Goal: Use online tool/utility: Utilize a website feature to perform a specific function

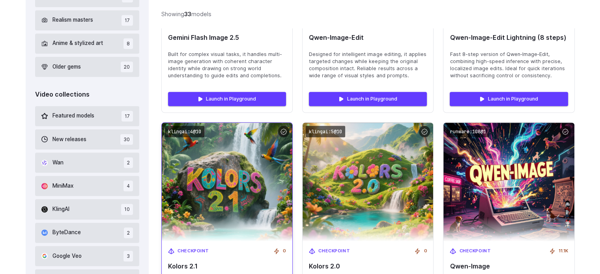
scroll to position [372, 0]
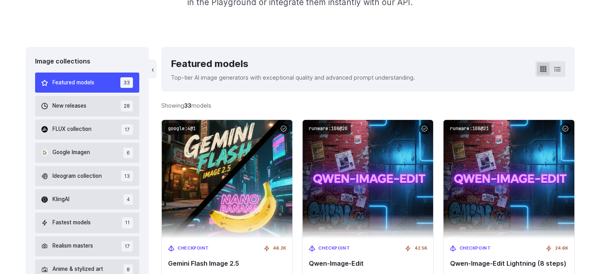
click at [73, 84] on span "Featured models" at bounding box center [73, 82] width 42 height 9
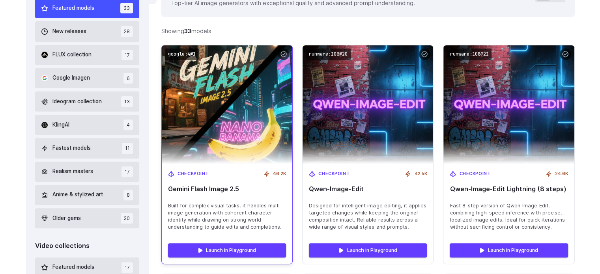
scroll to position [259, 0]
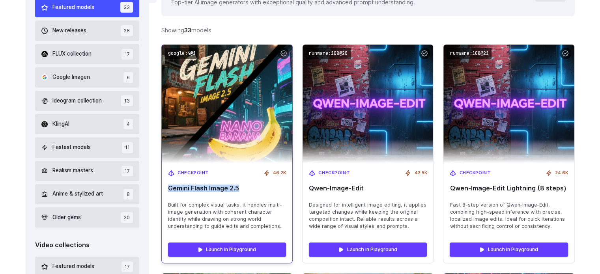
drag, startPoint x: 170, startPoint y: 187, endPoint x: 253, endPoint y: 194, distance: 83.9
click at [253, 194] on div "Checkpoint 46.2K Gemini Flash Image 2.5 Built for complex visual tasks, it hand…" at bounding box center [227, 199] width 130 height 73
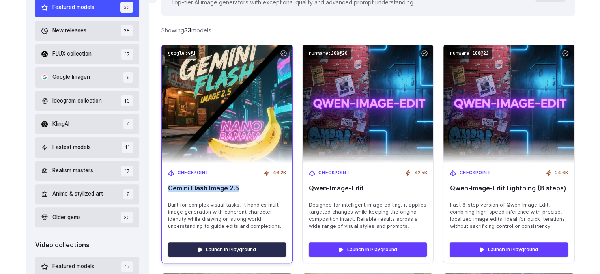
click at [225, 256] on link "Launch in Playground" at bounding box center [227, 249] width 118 height 14
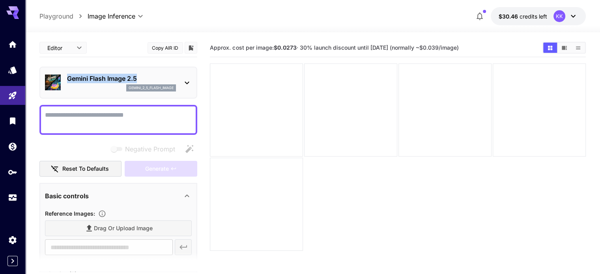
drag, startPoint x: 150, startPoint y: 77, endPoint x: 67, endPoint y: 75, distance: 82.8
click at [67, 75] on p "Gemini Flash Image 2.5" at bounding box center [121, 78] width 109 height 9
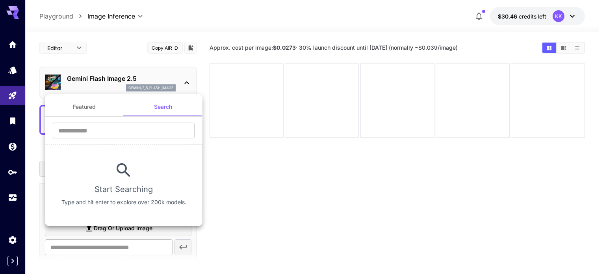
drag, startPoint x: 71, startPoint y: 76, endPoint x: 150, endPoint y: 76, distance: 78.4
click at [150, 76] on div at bounding box center [302, 137] width 605 height 274
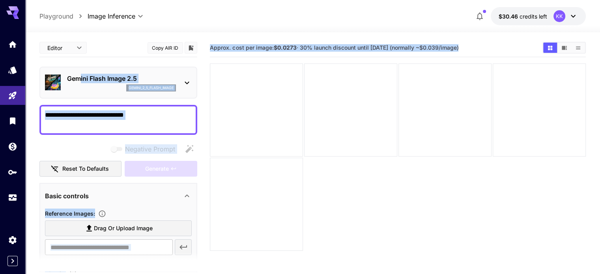
drag, startPoint x: 139, startPoint y: 76, endPoint x: 79, endPoint y: 74, distance: 60.4
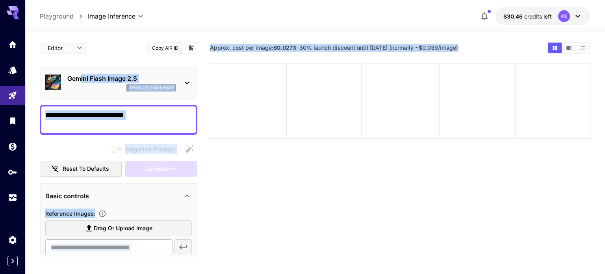
click at [78, 55] on body "**********" at bounding box center [302, 168] width 605 height 336
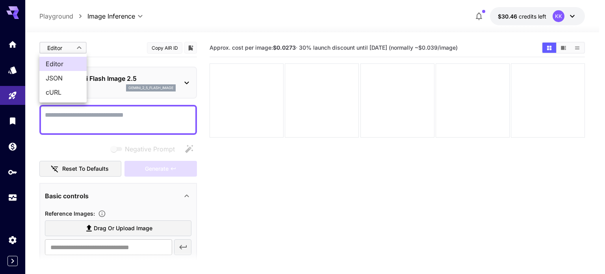
click at [27, 69] on div at bounding box center [302, 137] width 605 height 274
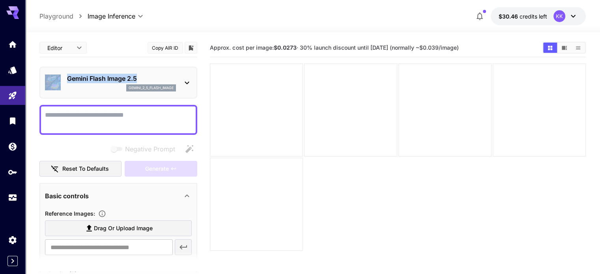
drag, startPoint x: 64, startPoint y: 76, endPoint x: 142, endPoint y: 74, distance: 77.7
click at [142, 74] on div "Gemini Flash Image 2.5 gemini_2_5_flash_image" at bounding box center [118, 83] width 147 height 24
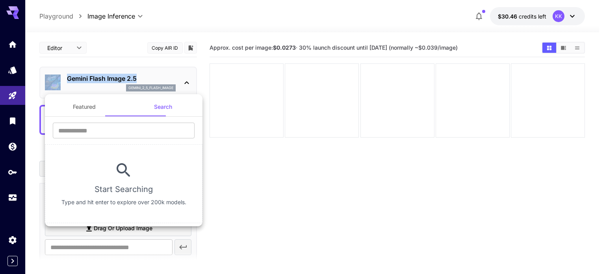
copy div "Gemini Flash Image 2.5"
click at [164, 60] on div at bounding box center [302, 137] width 605 height 274
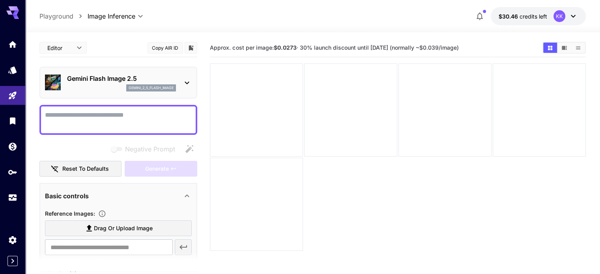
click at [166, 50] on button "Copy AIR ID" at bounding box center [164, 47] width 35 height 11
